Goal: Use online tool/utility: Utilize a website feature to perform a specific function

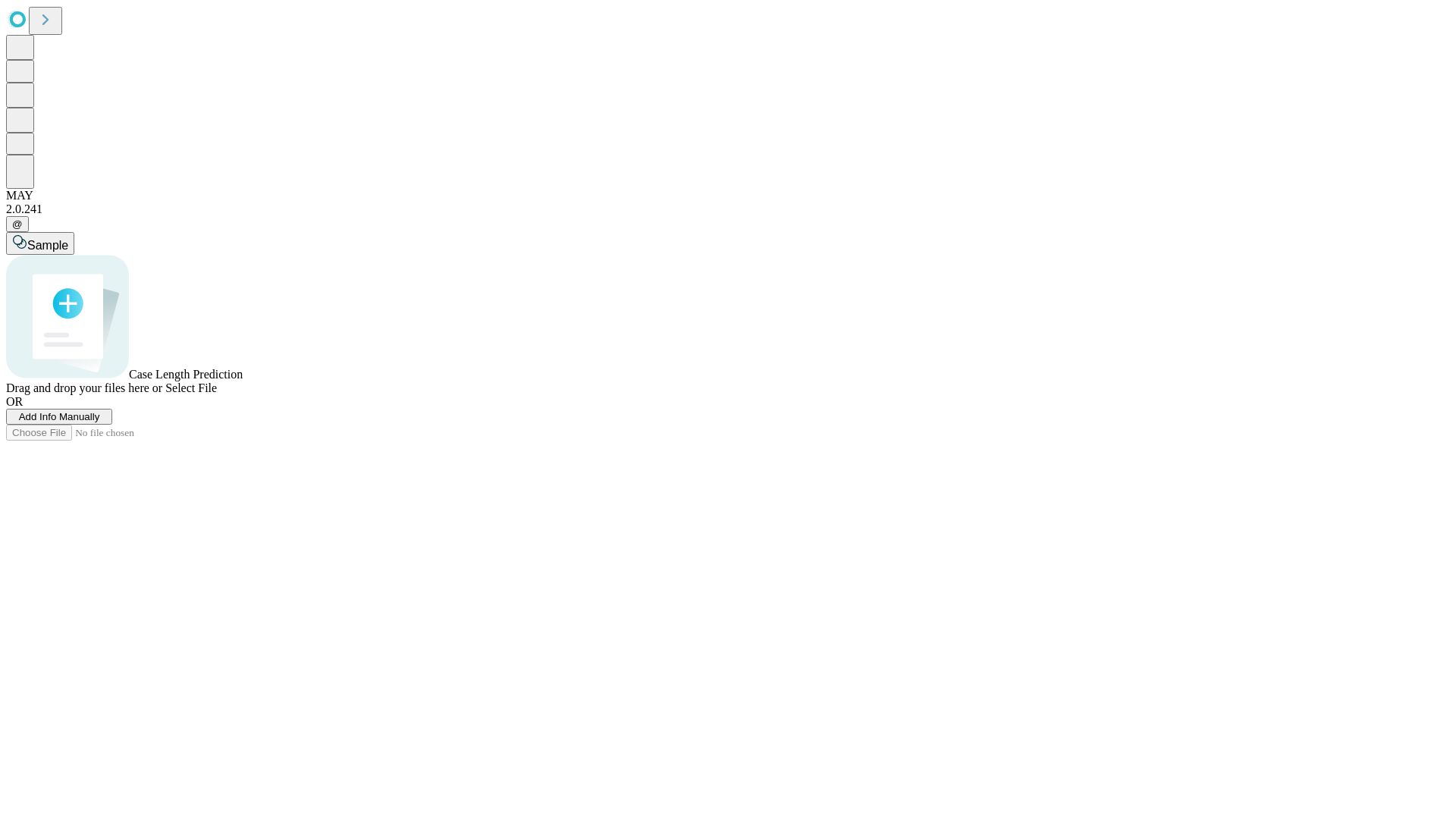
click at [100, 422] on span "Add Info Manually" at bounding box center [59, 417] width 81 height 11
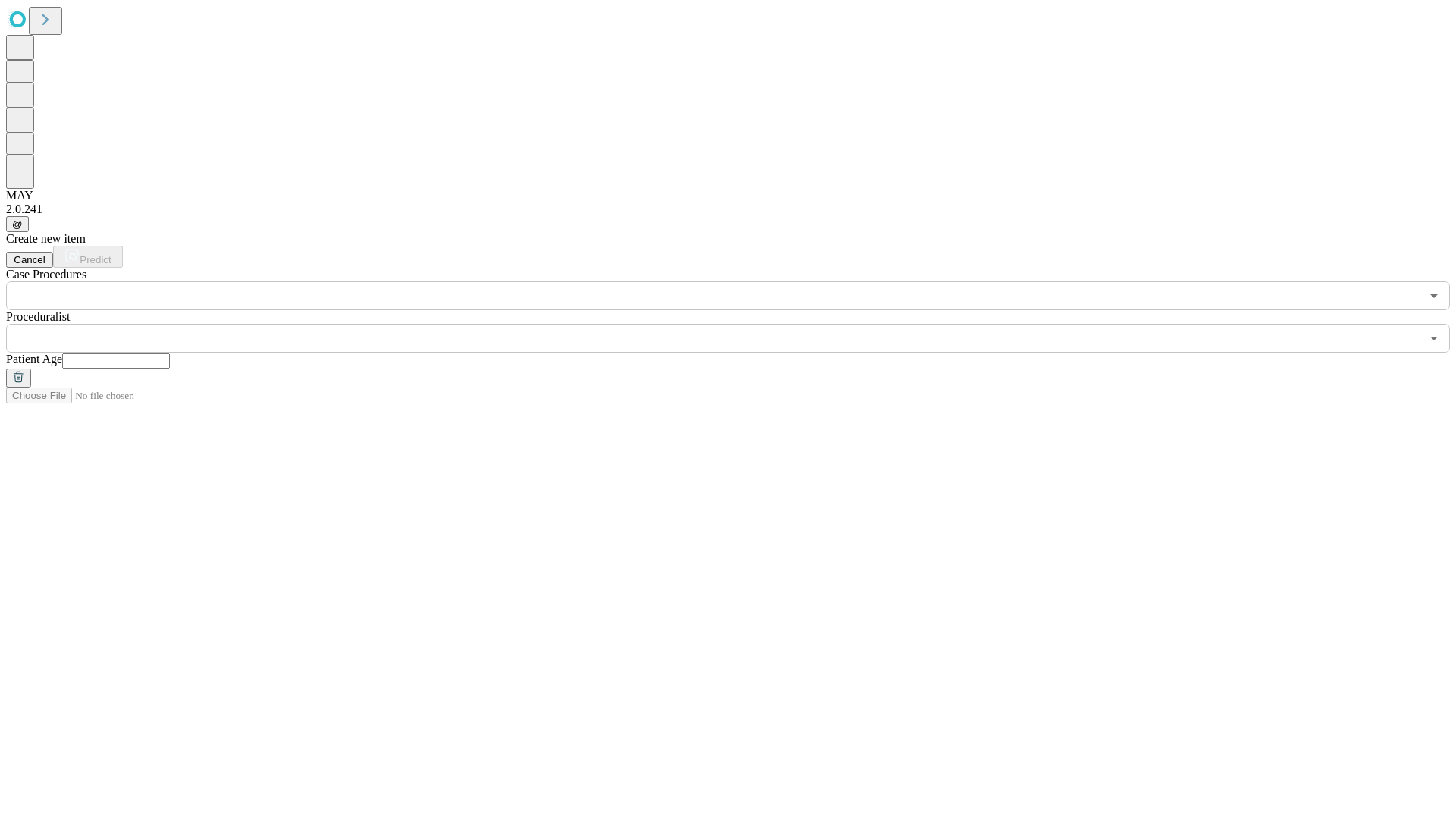
click at [170, 354] on input "text" at bounding box center [116, 361] width 108 height 15
type input "*"
click at [739, 323] on input "text" at bounding box center [712, 338] width 1414 height 29
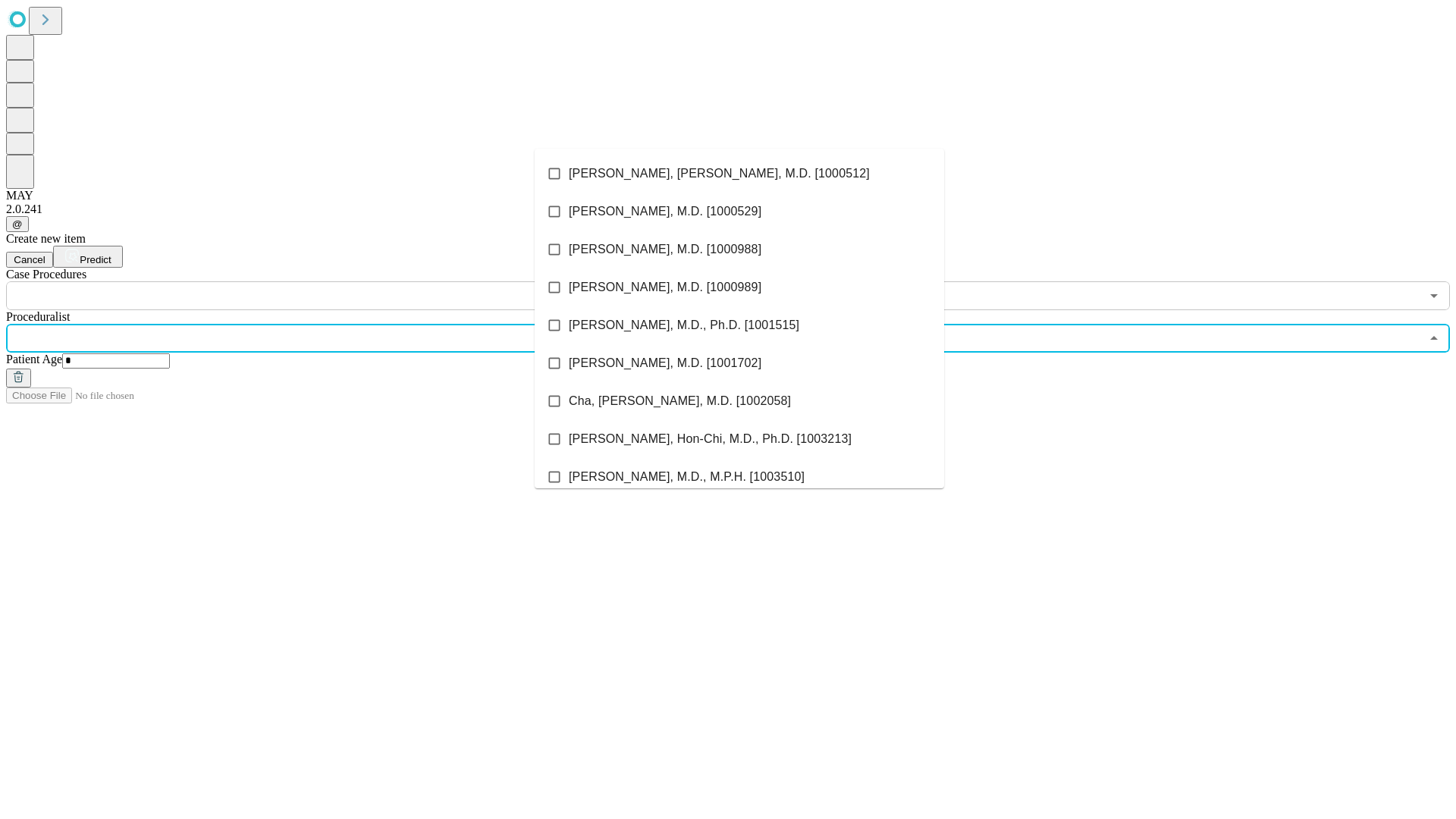
click at [739, 174] on li "[PERSON_NAME], [PERSON_NAME], M.D. [1000512]" at bounding box center [740, 174] width 410 height 38
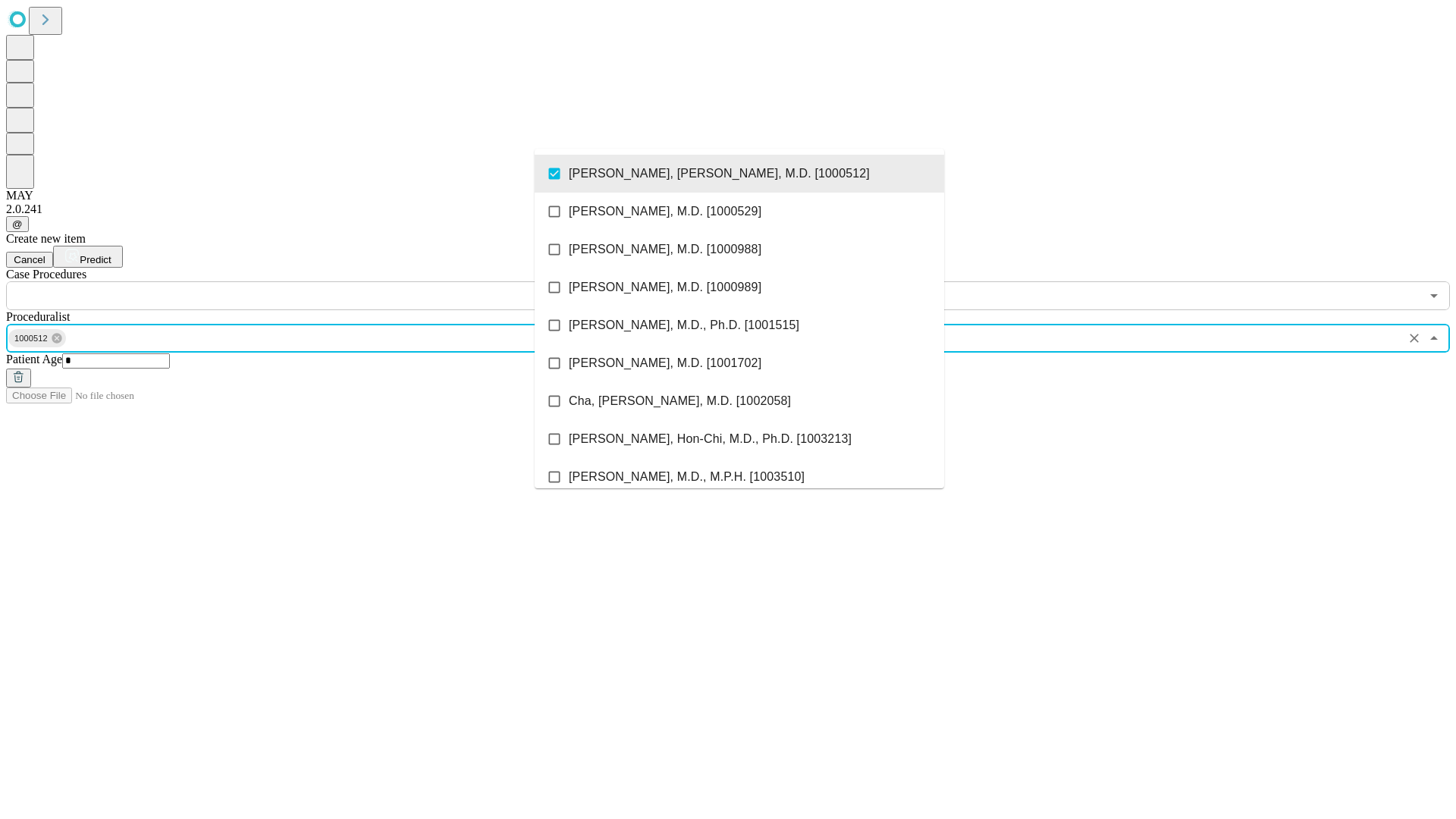
click at [319, 281] on input "text" at bounding box center [712, 295] width 1414 height 29
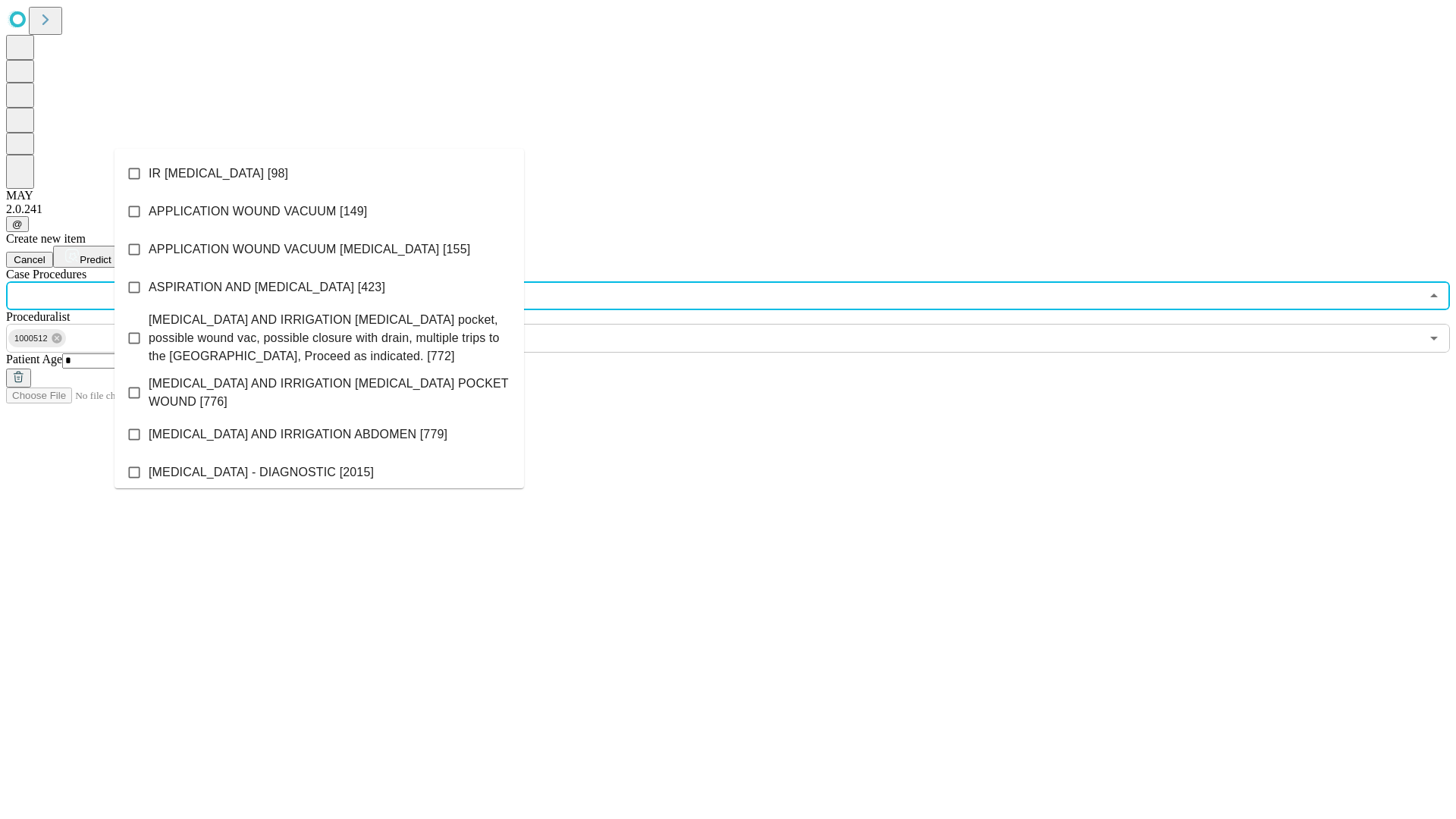
click at [320, 174] on li "IR [MEDICAL_DATA] [98]" at bounding box center [320, 174] width 410 height 38
click at [111, 254] on span "Predict" at bounding box center [95, 260] width 31 height 11
